Goal: Task Accomplishment & Management: Manage account settings

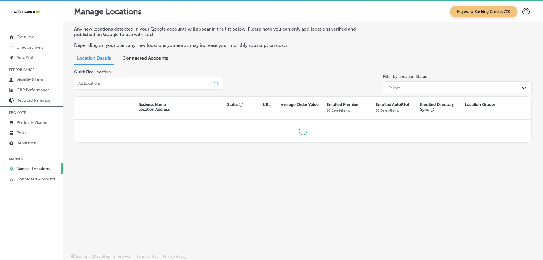
click at [123, 85] on input at bounding box center [144, 83] width 132 height 5
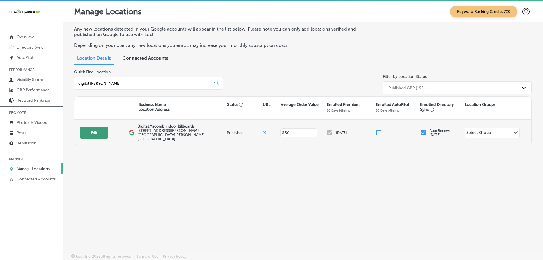
type input "digital [PERSON_NAME]"
click at [84, 130] on button "Edit" at bounding box center [94, 133] width 28 height 12
select select "US"
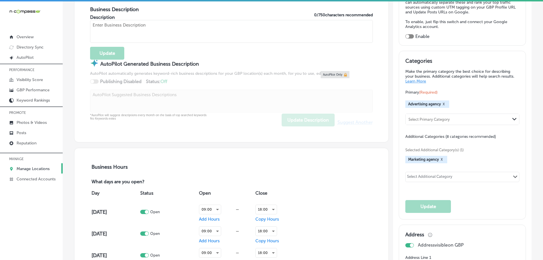
scroll to position [199, 0]
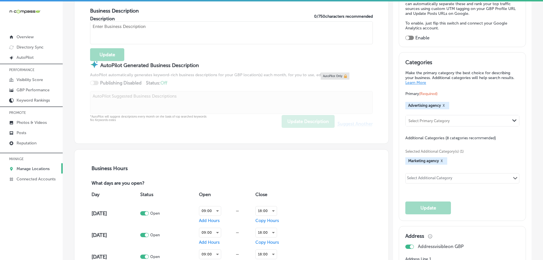
type input "Digital Macomb Indoor Billboards"
checkbox input "true"
type input "[STREET_ADDRESS][PERSON_NAME]"
type input "St Clair Shores"
type input "48081-1911"
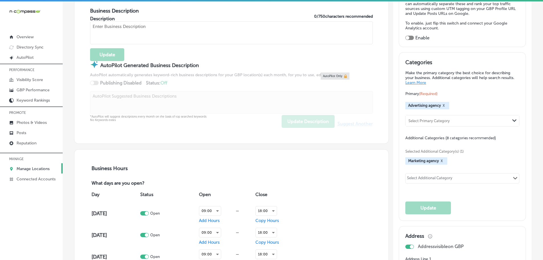
type input "US"
type input "[URL][DOMAIN_NAME]"
type textarea "Digital [PERSON_NAME] Indoor Billboards is your go-to digital marketing agency,…"
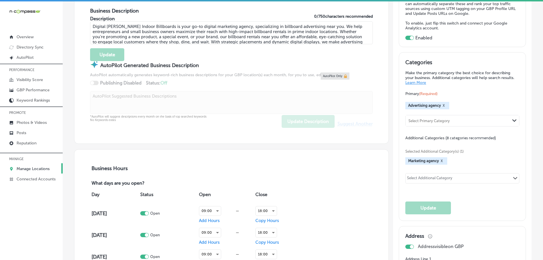
type input "[PHONE_NUMBER]"
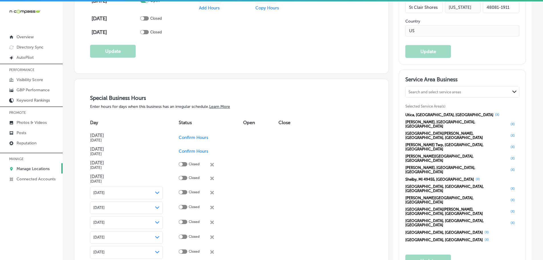
scroll to position [513, 0]
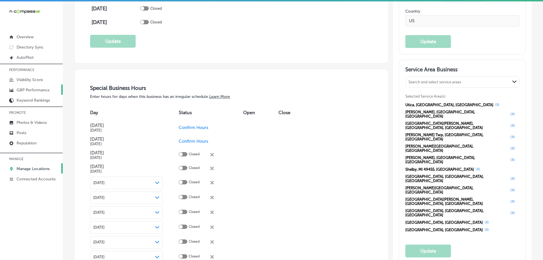
click at [31, 89] on p "GBP Performance" at bounding box center [33, 89] width 33 height 5
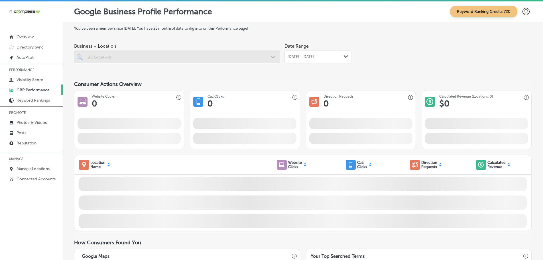
click at [336, 57] on div "[DATE] - [DATE] Path Created with Sketch." at bounding box center [317, 56] width 61 height 5
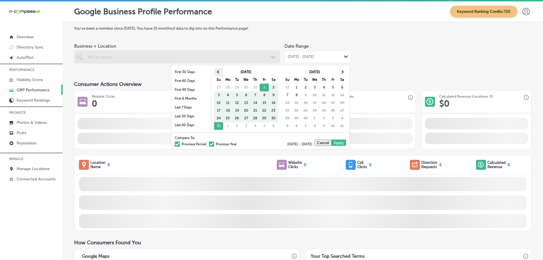
click at [217, 73] on th at bounding box center [218, 72] width 9 height 8
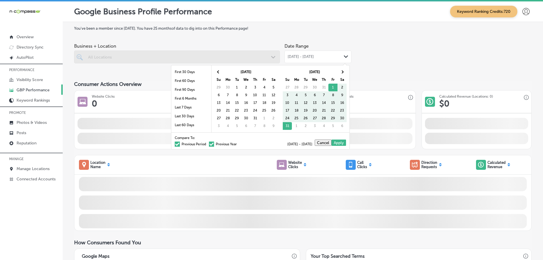
click at [217, 73] on th at bounding box center [218, 72] width 9 height 8
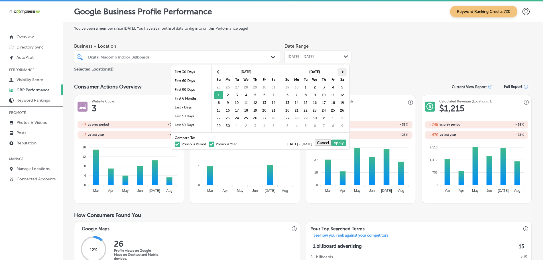
click at [342, 69] on th at bounding box center [341, 72] width 9 height 8
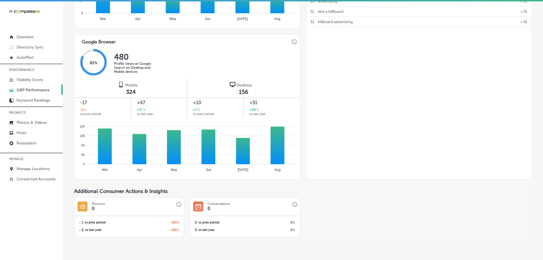
scroll to position [342, 0]
